Goal: Check status: Check status

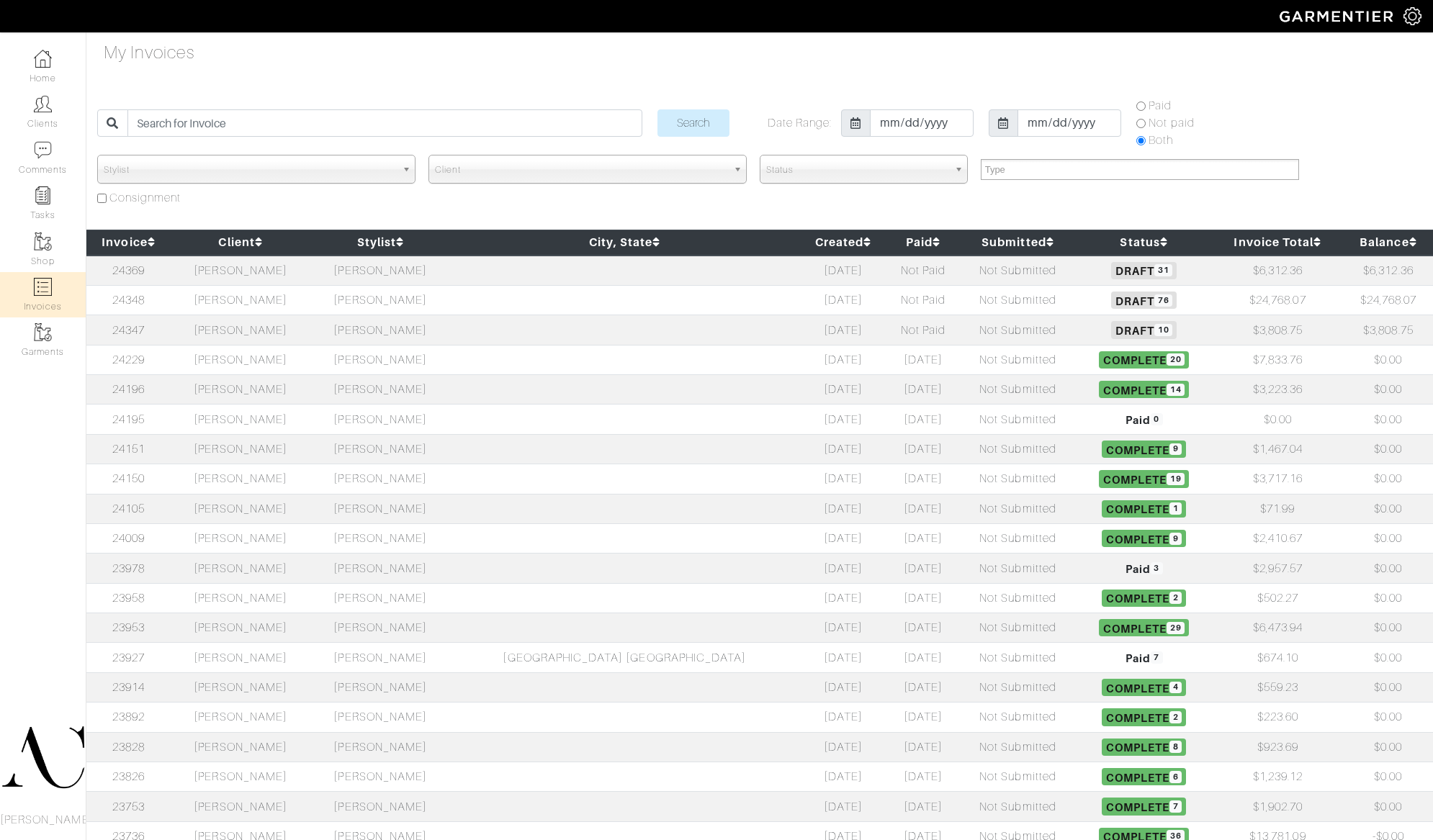
select select
click at [581, 336] on td at bounding box center [624, 330] width 348 height 30
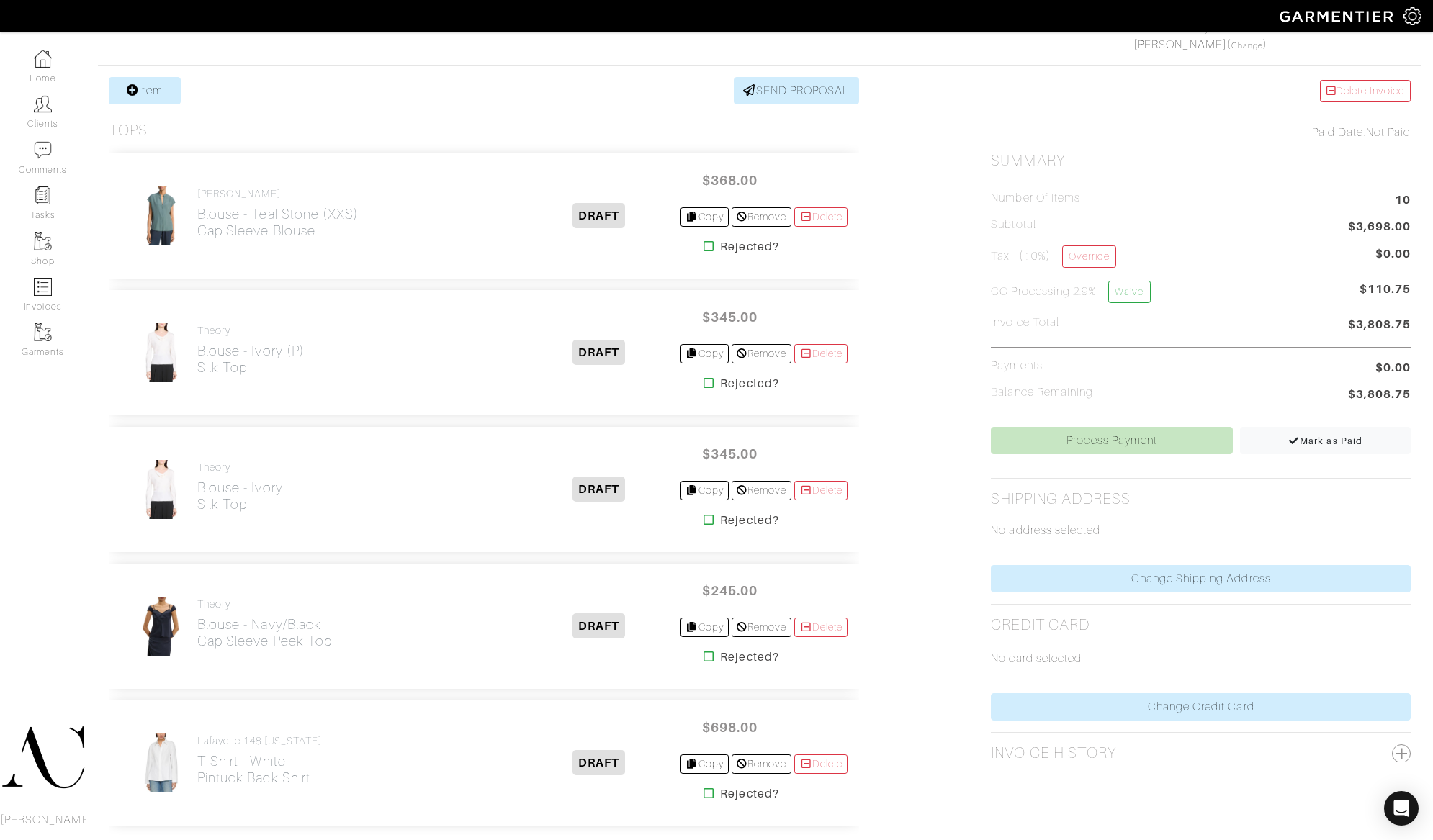
scroll to position [274, 0]
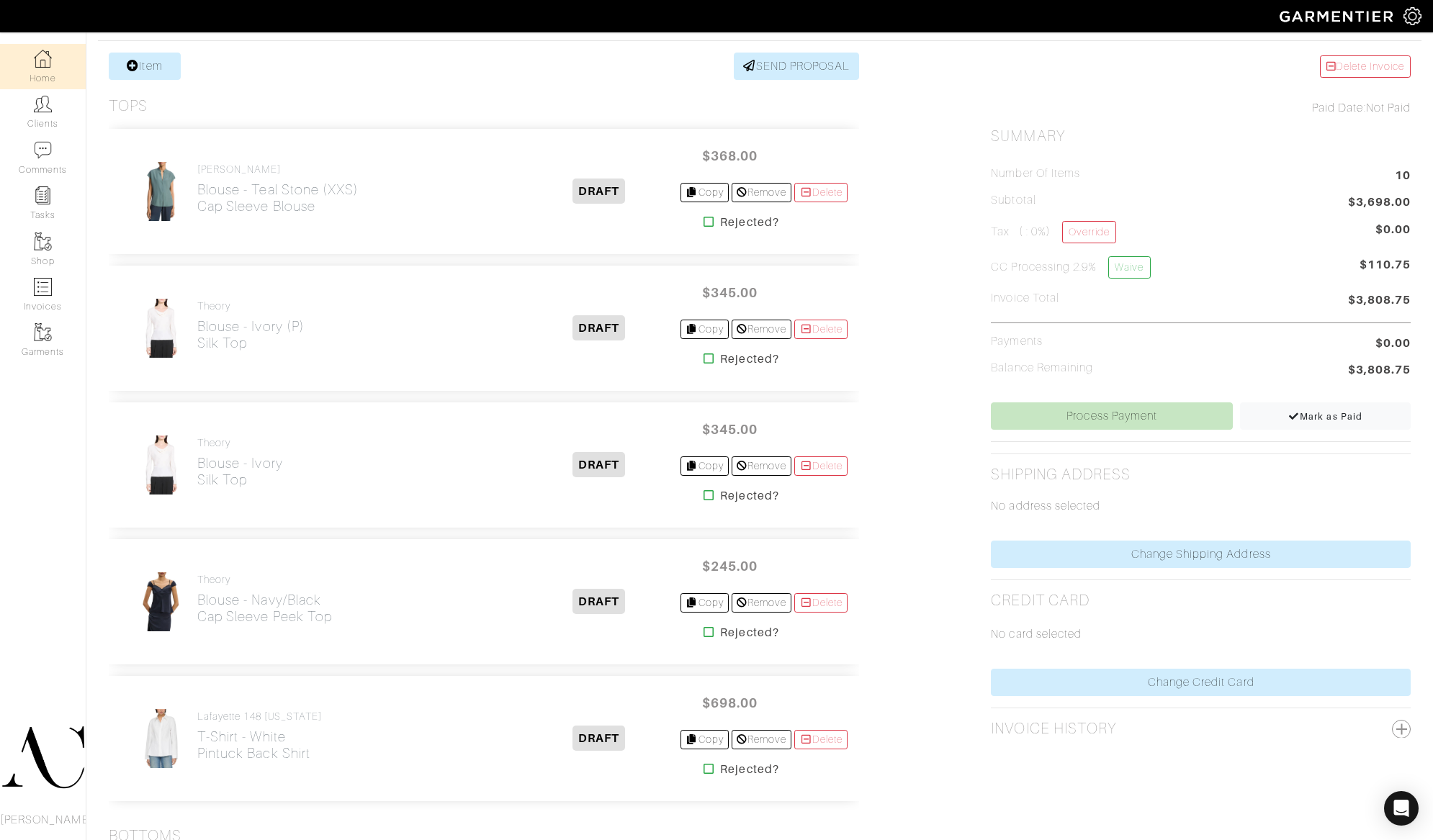
click at [53, 69] on link "Home" at bounding box center [42, 67] width 86 height 46
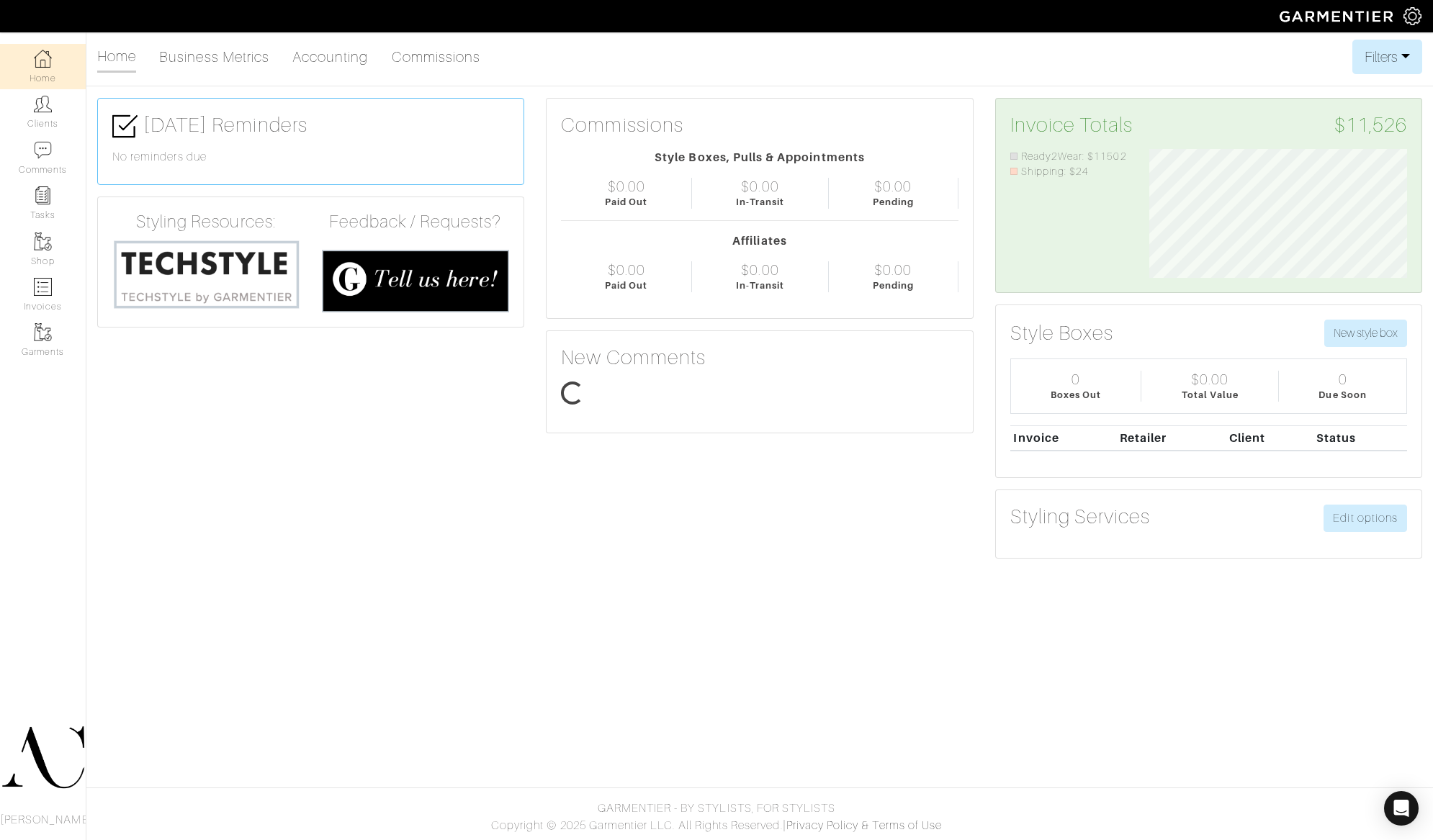
scroll to position [129, 279]
click at [46, 285] on img at bounding box center [42, 287] width 18 height 18
select select
